Goal: Task Accomplishment & Management: Use online tool/utility

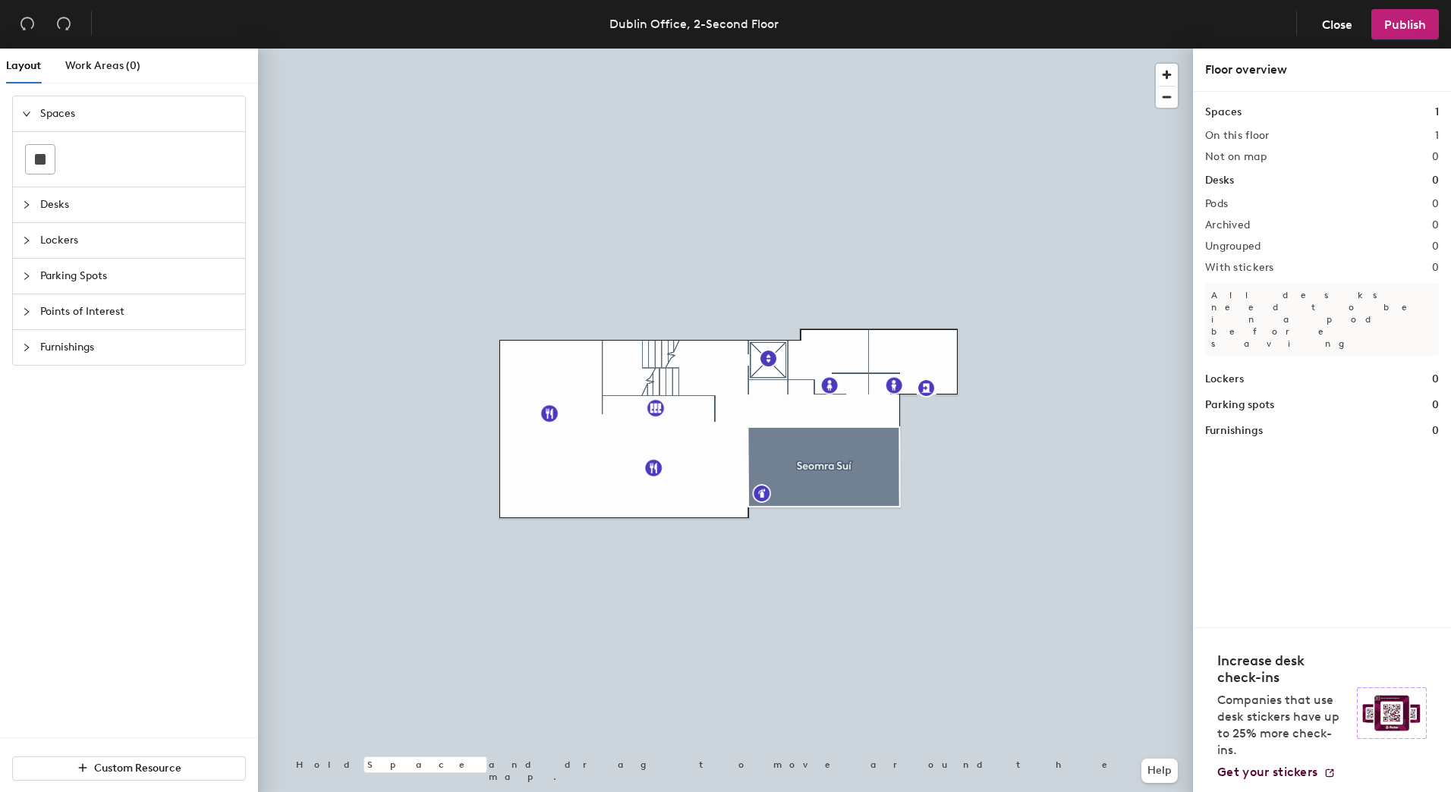
click at [841, 49] on div at bounding box center [725, 49] width 935 height 0
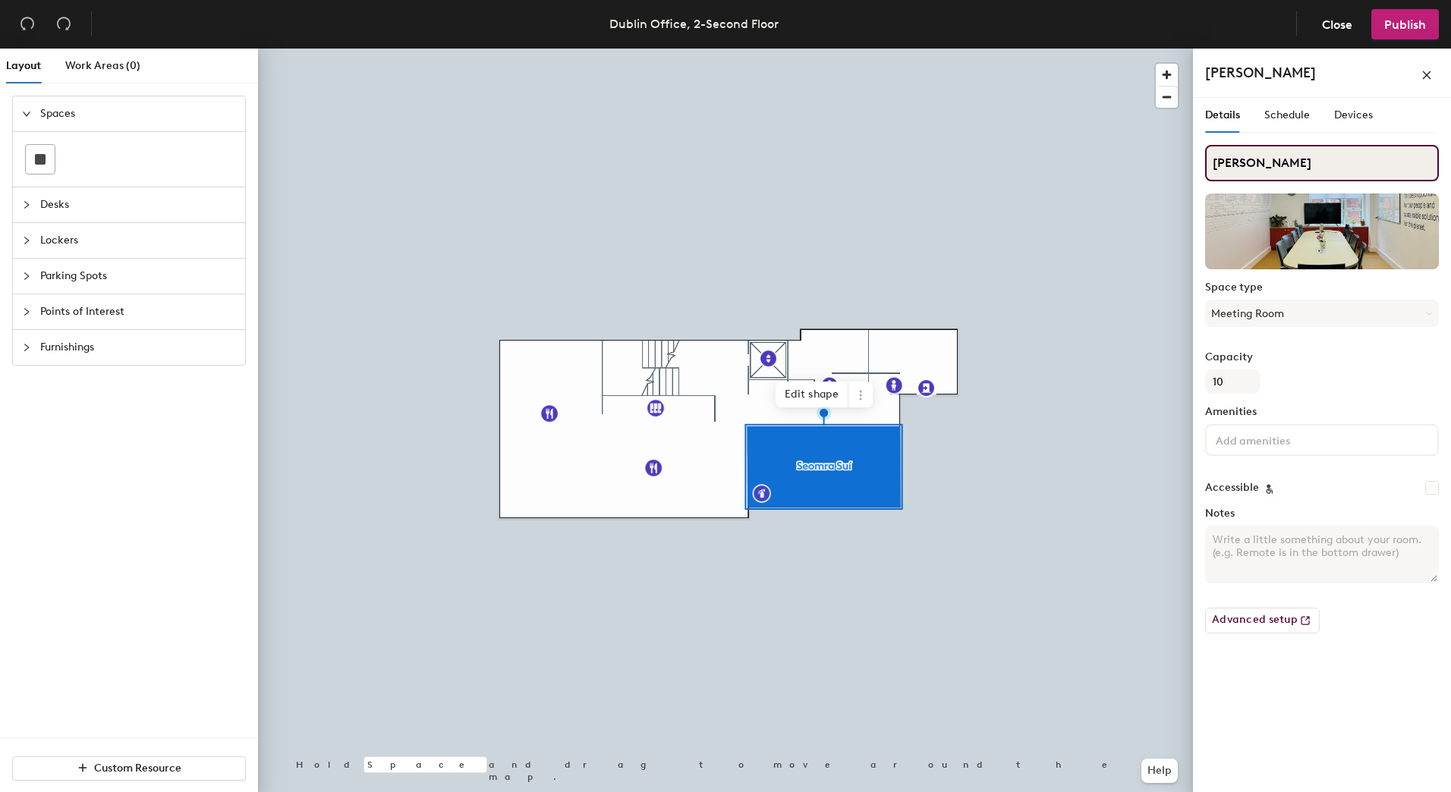
click at [1288, 162] on input "[PERSON_NAME]" at bounding box center [1322, 163] width 234 height 36
click at [1267, 164] on input "[PERSON_NAME]" at bounding box center [1322, 163] width 234 height 36
type input "[PERSON_NAME]"
click at [1397, 24] on span "Publish" at bounding box center [1405, 24] width 42 height 14
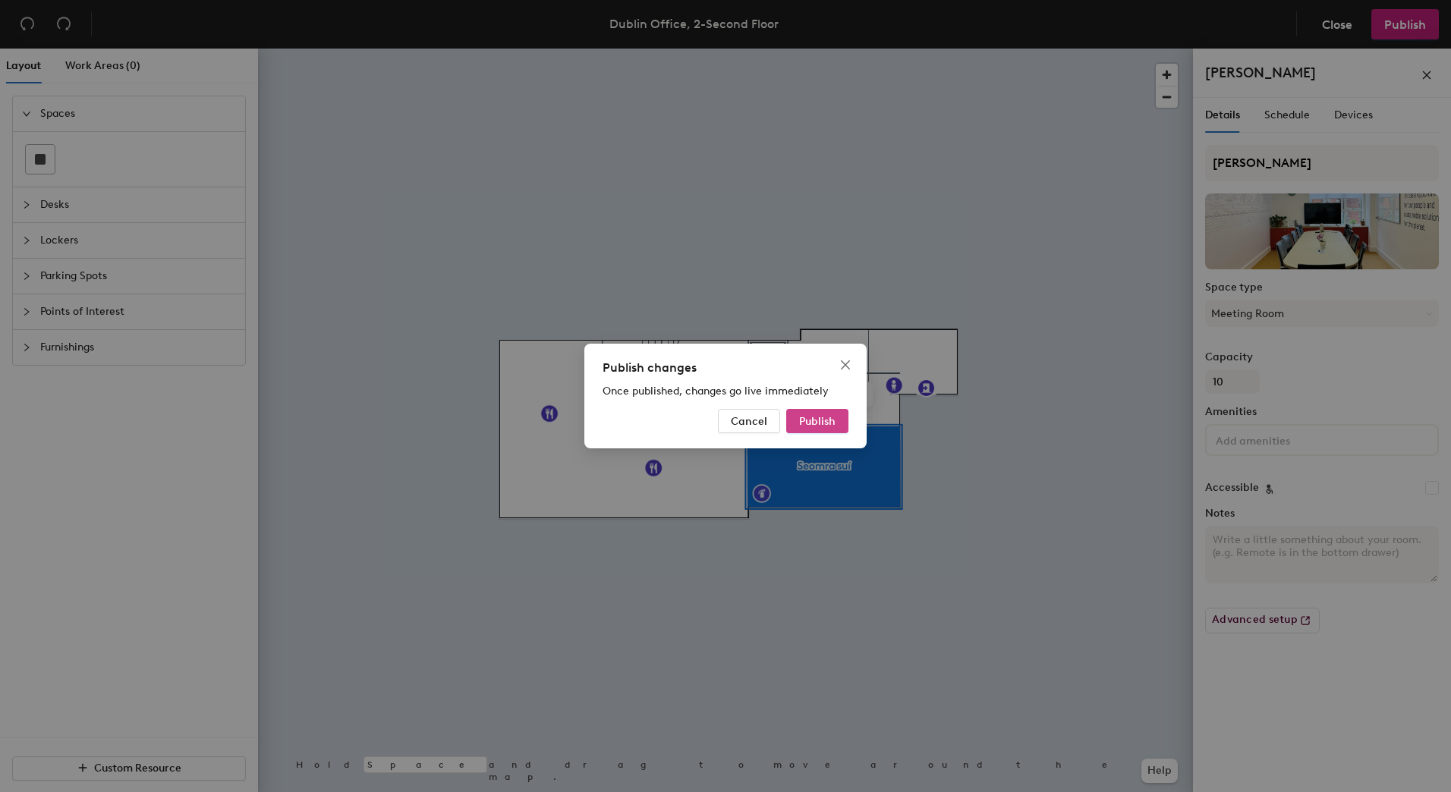
click at [820, 417] on span "Publish" at bounding box center [817, 421] width 36 height 13
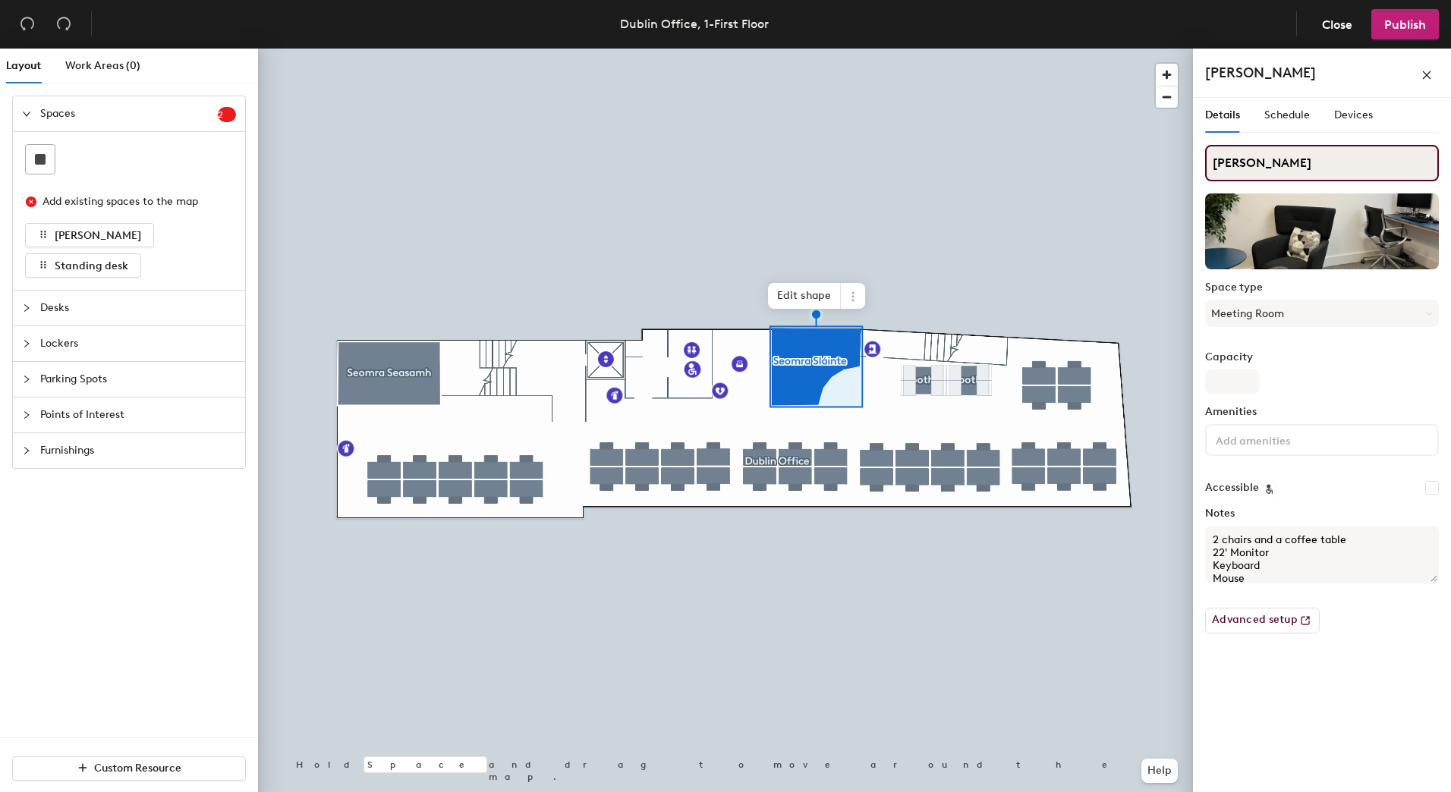
click at [1265, 162] on input "[PERSON_NAME]" at bounding box center [1322, 163] width 234 height 36
type input "[PERSON_NAME]"
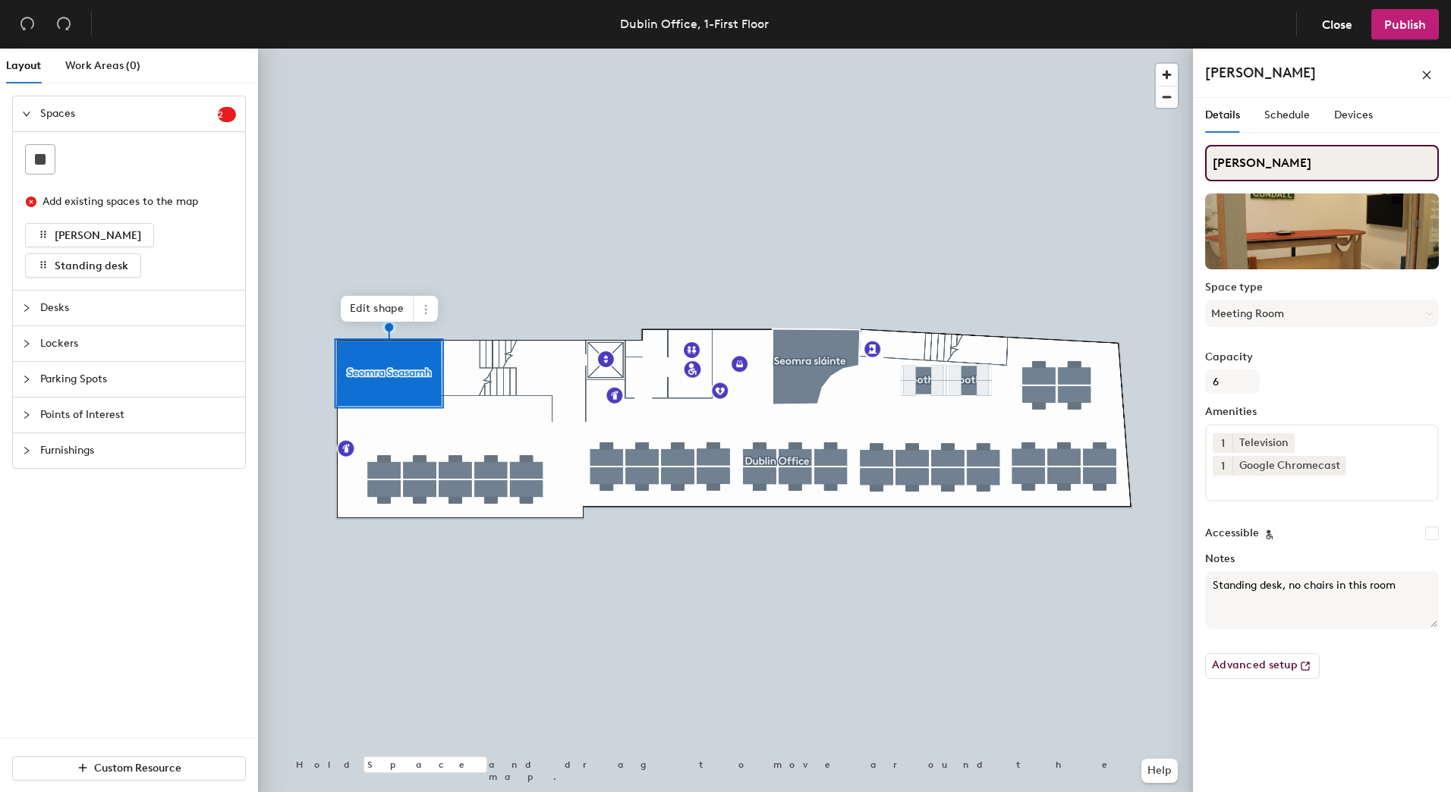
click at [1265, 162] on input "[PERSON_NAME]" at bounding box center [1322, 163] width 234 height 36
type input "Seomra seasamh"
click at [1397, 26] on span "Publish" at bounding box center [1405, 24] width 42 height 14
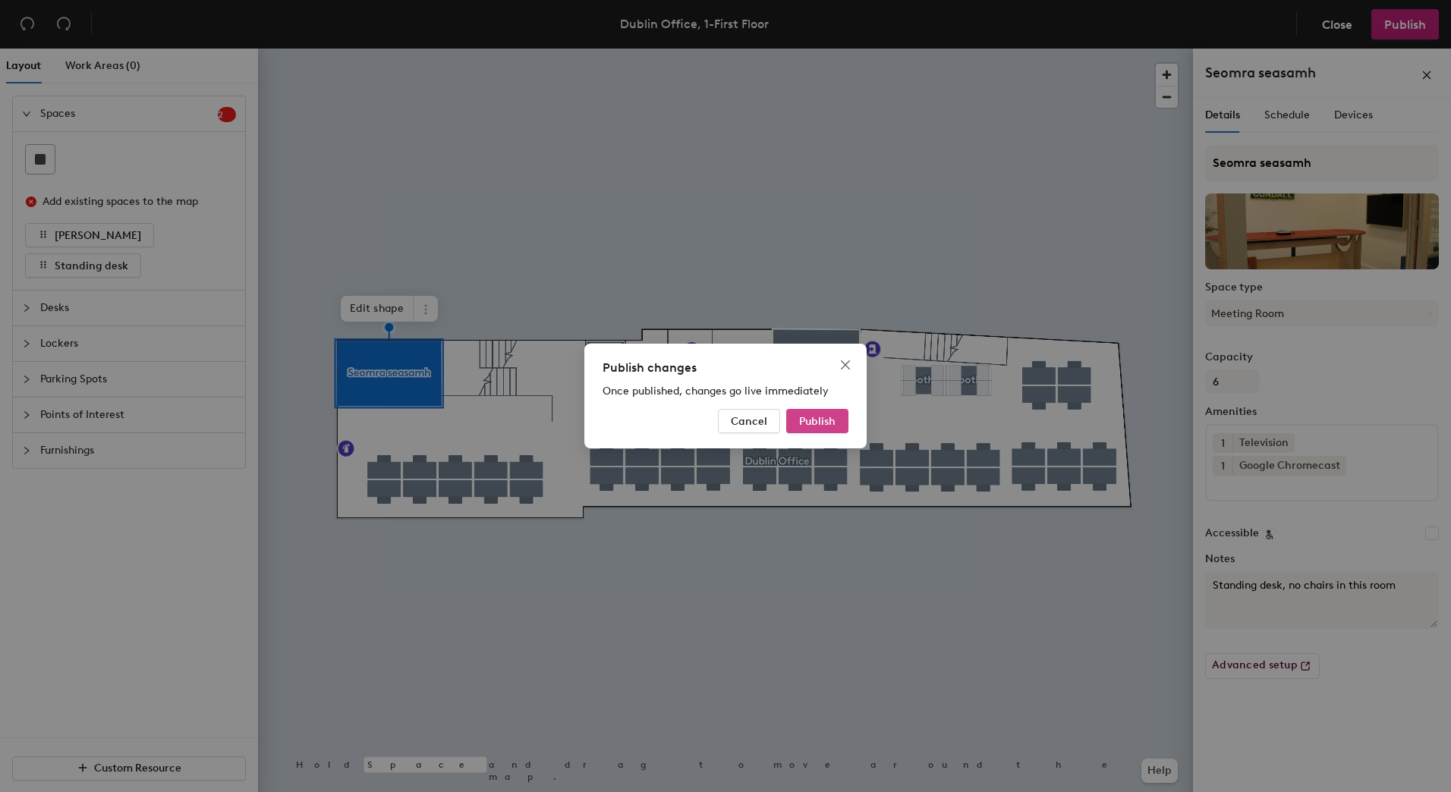
click at [825, 409] on button "Publish" at bounding box center [817, 421] width 62 height 24
